Goal: Information Seeking & Learning: Learn about a topic

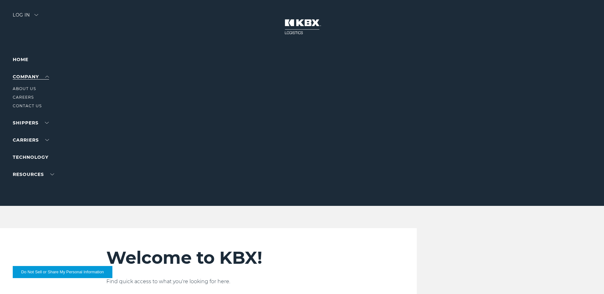
click at [26, 75] on link "Company" at bounding box center [31, 77] width 36 height 6
click at [24, 88] on link "About Us" at bounding box center [24, 88] width 23 height 5
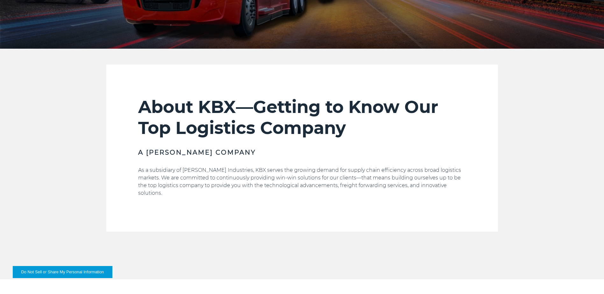
scroll to position [159, 0]
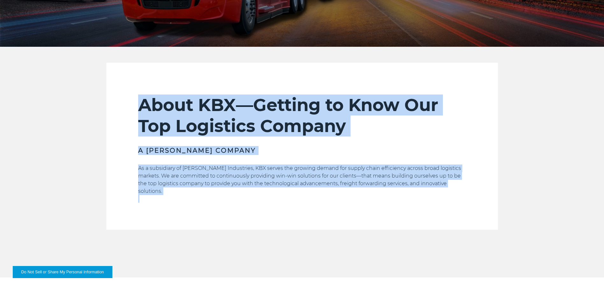
drag, startPoint x: 144, startPoint y: 104, endPoint x: 425, endPoint y: 192, distance: 294.7
click at [425, 192] on div "About KBX—Getting to Know Our Top Logistics Company A [PERSON_NAME] Company As …" at bounding box center [302, 162] width 328 height 135
